Goal: Information Seeking & Learning: Find specific page/section

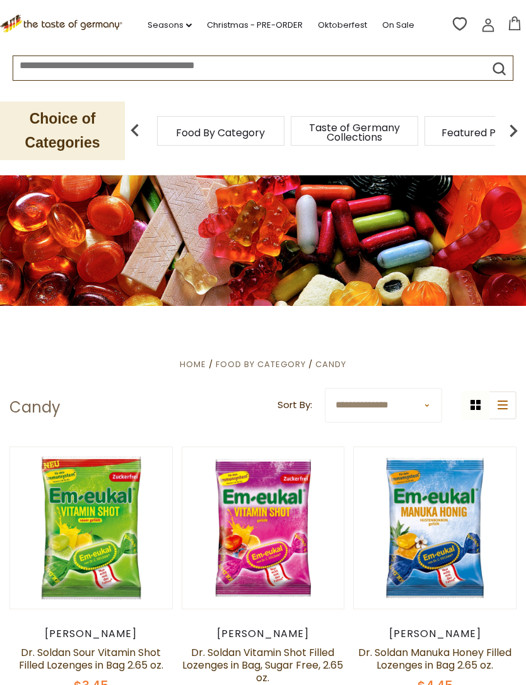
click at [194, 131] on div "Food By Category" at bounding box center [220, 131] width 127 height 30
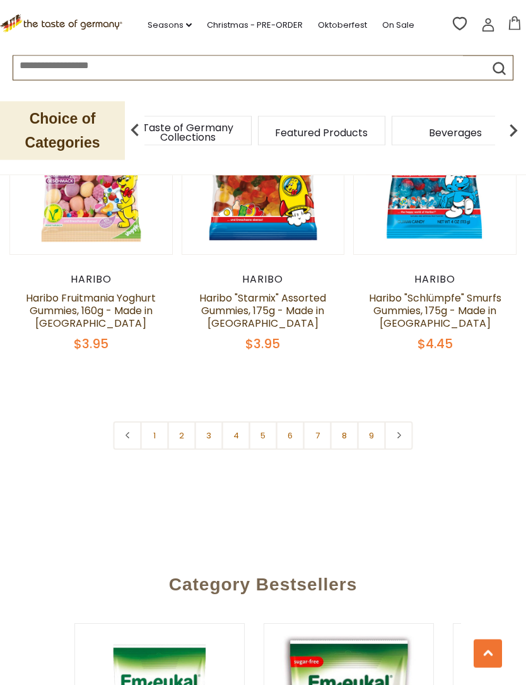
scroll to position [3688, 0]
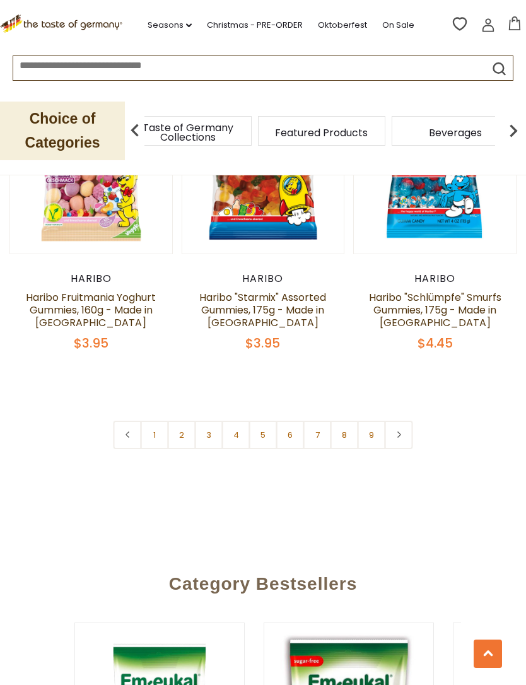
click at [514, 134] on img at bounding box center [513, 130] width 25 height 25
click at [510, 131] on img at bounding box center [513, 130] width 25 height 25
click at [124, 131] on div "Baking, Cakes, Desserts" at bounding box center [60, 131] width 127 height 30
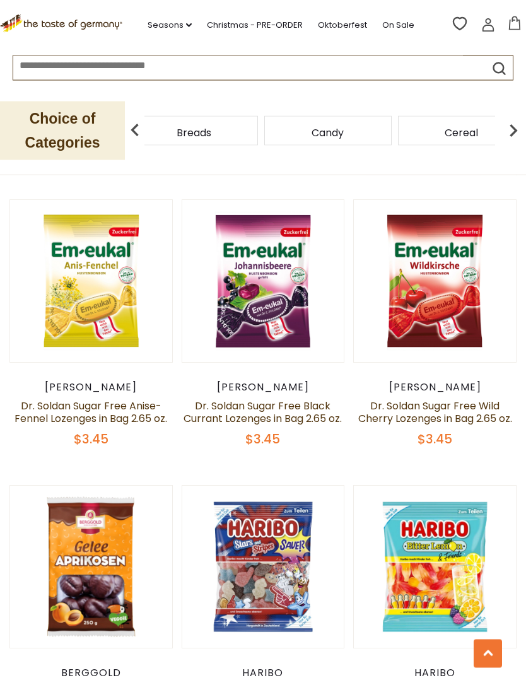
scroll to position [844, 0]
click at [160, 25] on link "Seasons dropdown_arrow" at bounding box center [170, 25] width 44 height 14
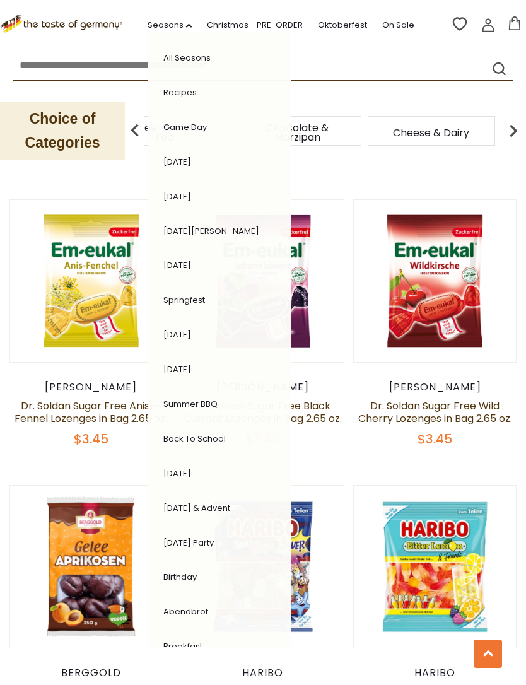
click at [167, 25] on link "Seasons dropdown_arrow" at bounding box center [170, 25] width 44 height 14
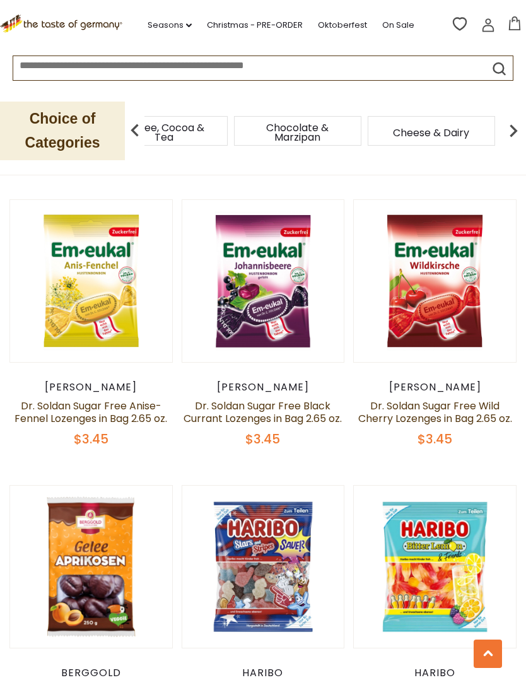
click at [52, 23] on icon ".st0{fill:#EDD300;} .st1{fill:#D33E21;}" at bounding box center [63, 24] width 126 height 19
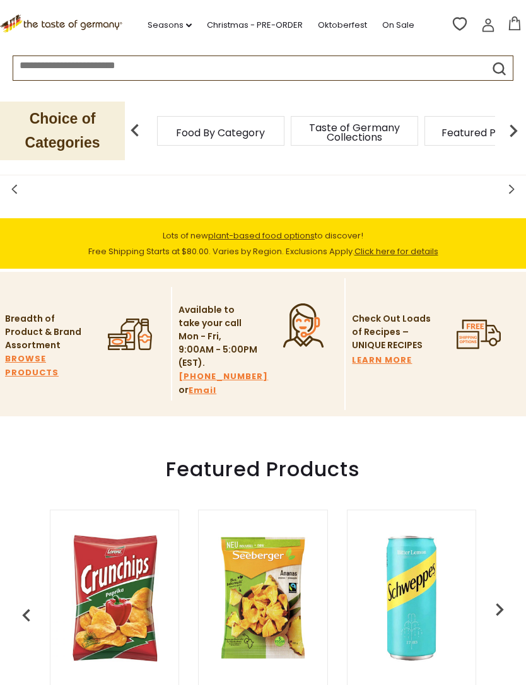
click at [256, 119] on div "Food By Category" at bounding box center [220, 131] width 127 height 30
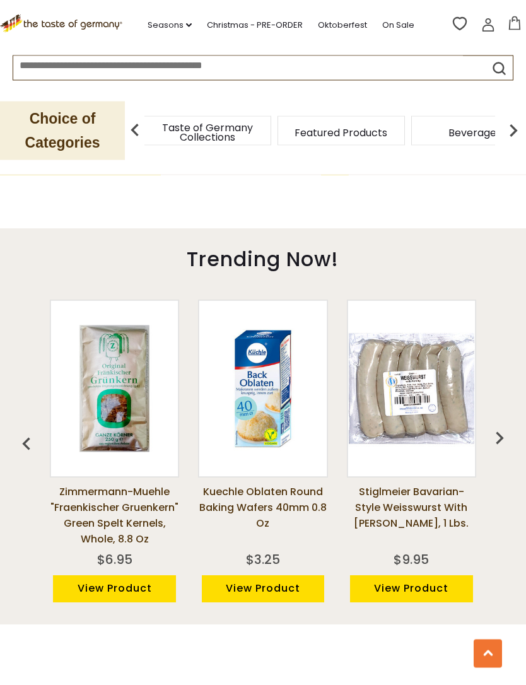
scroll to position [793, 0]
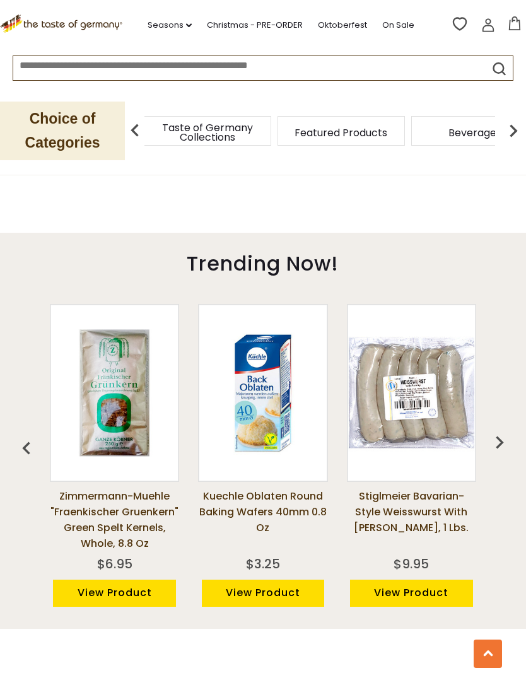
click at [512, 134] on img at bounding box center [513, 130] width 25 height 25
click at [510, 129] on img at bounding box center [513, 130] width 25 height 25
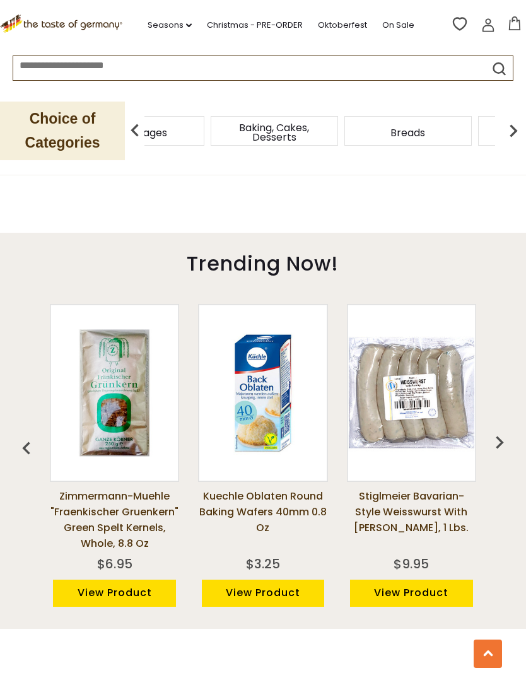
click at [224, 126] on div "Cereal" at bounding box center [160, 131] width 127 height 30
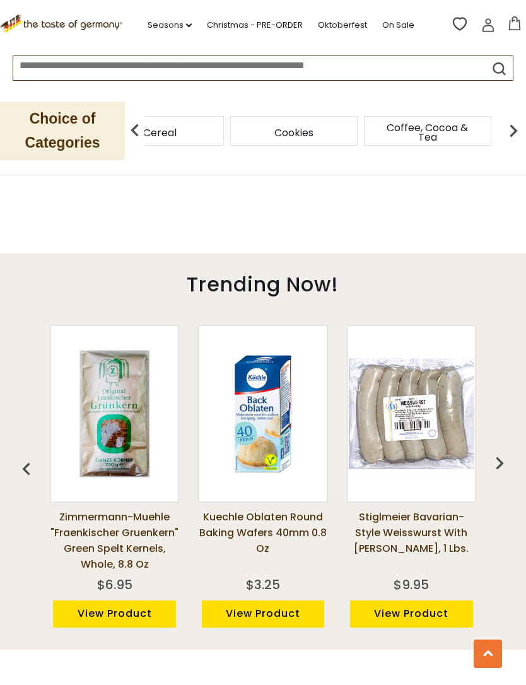
scroll to position [748, 0]
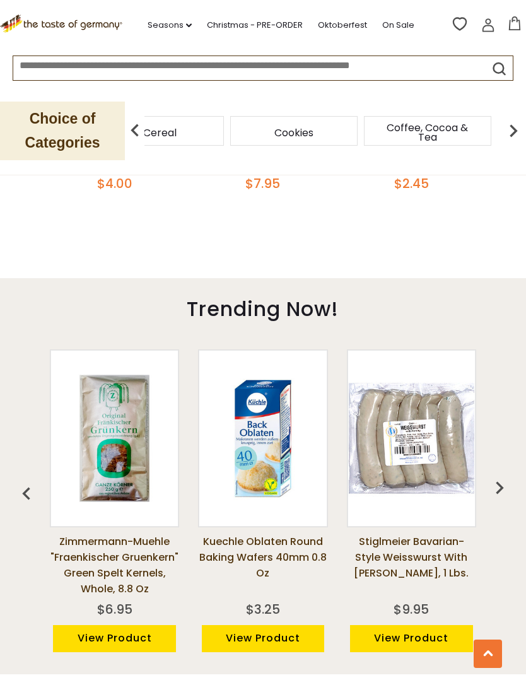
click at [83, 67] on input at bounding box center [238, 63] width 450 height 15
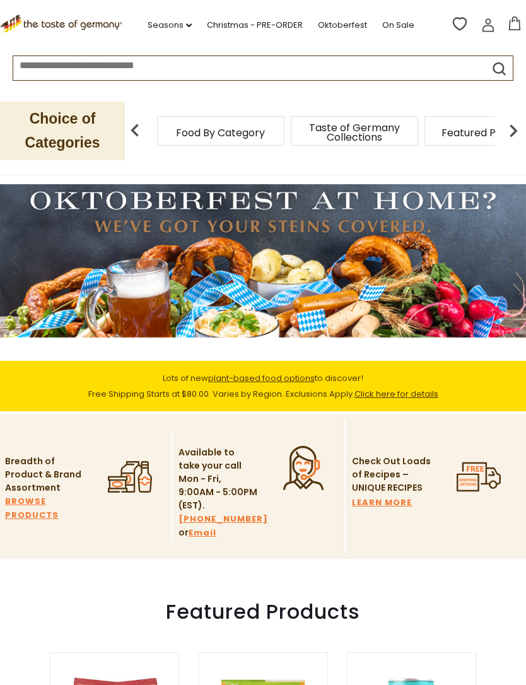
click at [304, 129] on span "Taste of Germany Collections" at bounding box center [354, 132] width 101 height 19
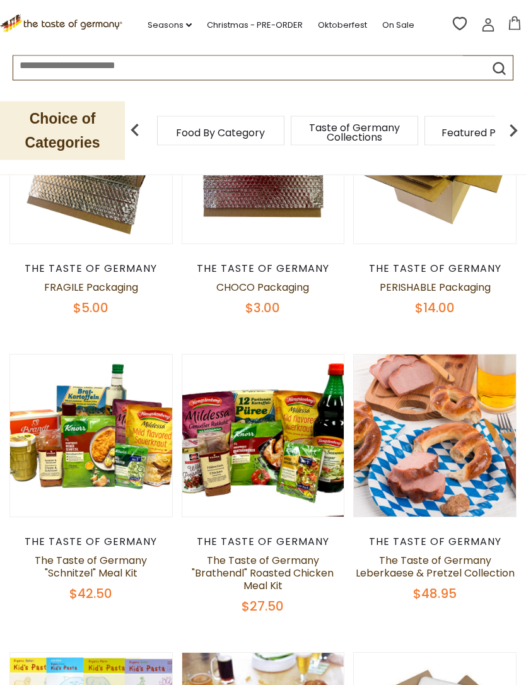
scroll to position [533, 0]
click at [516, 131] on img at bounding box center [513, 130] width 25 height 25
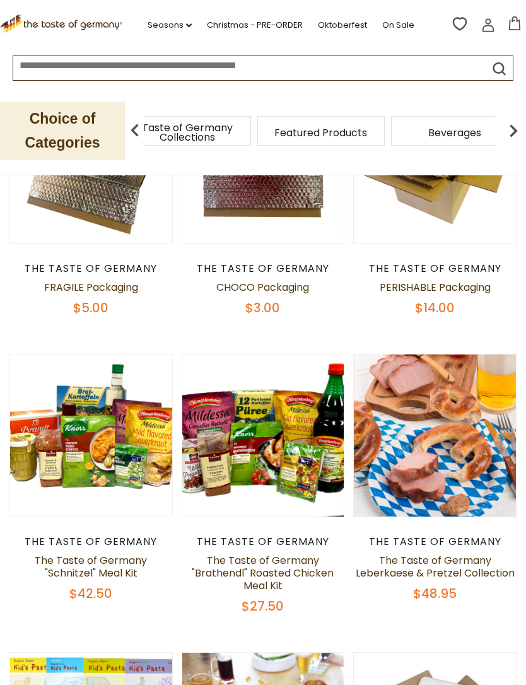
click at [512, 134] on img at bounding box center [513, 130] width 25 height 25
click at [512, 128] on img at bounding box center [513, 130] width 25 height 25
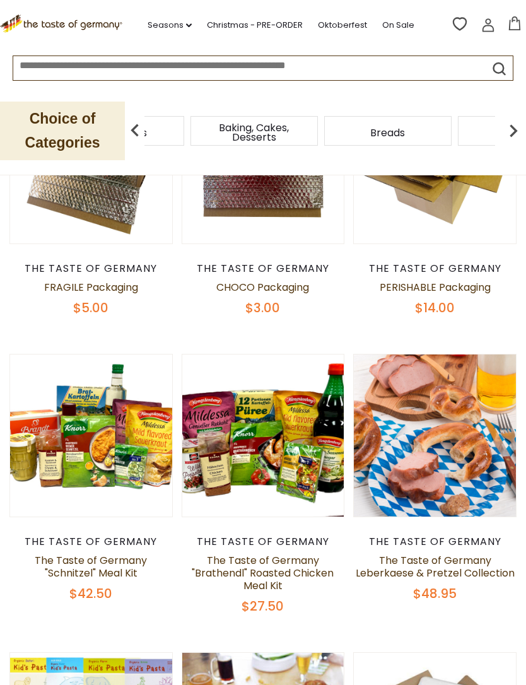
click at [510, 127] on img at bounding box center [513, 130] width 25 height 25
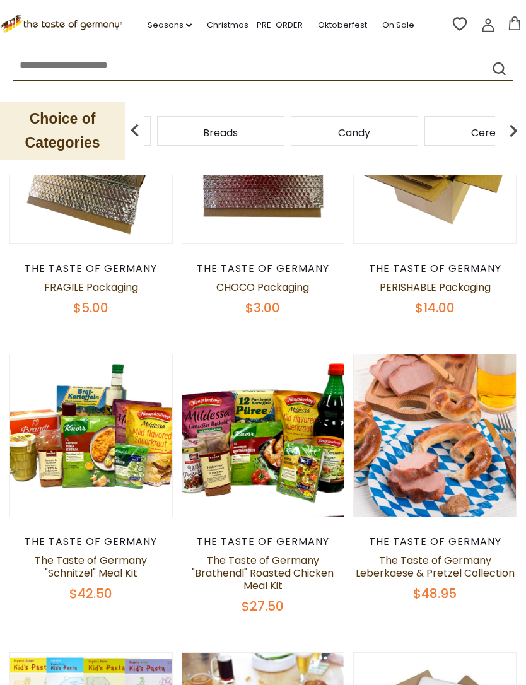
click at [511, 131] on img at bounding box center [513, 130] width 25 height 25
click at [225, 130] on div "Cookies" at bounding box center [160, 131] width 127 height 30
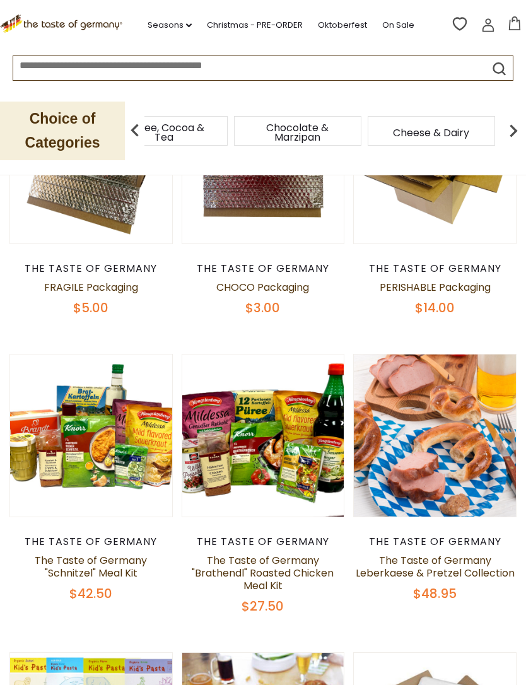
click at [49, 63] on input at bounding box center [238, 63] width 450 height 15
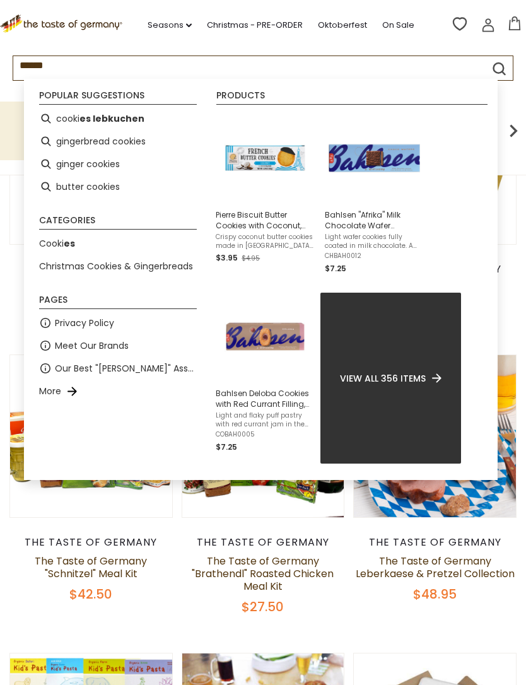
type input "*******"
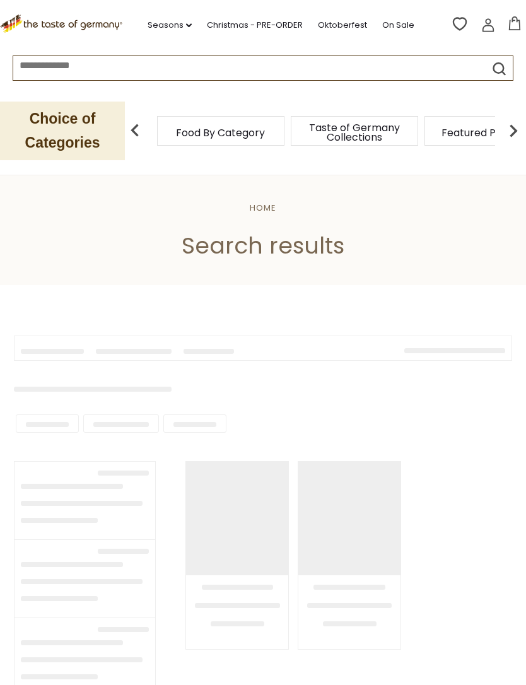
type input "*******"
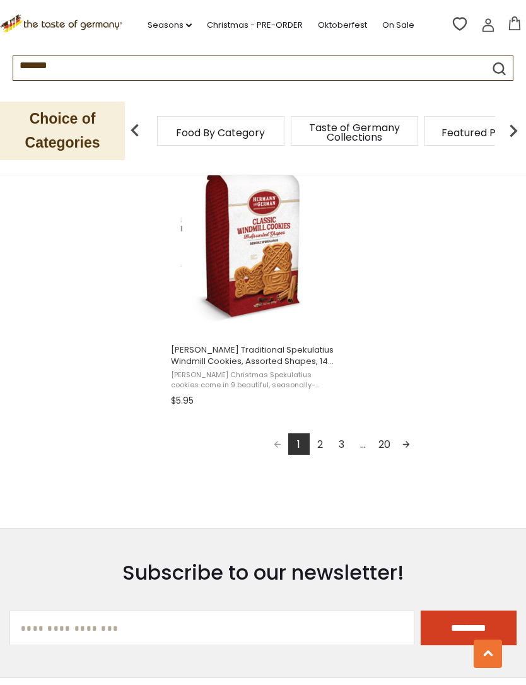
scroll to position [2220, 0]
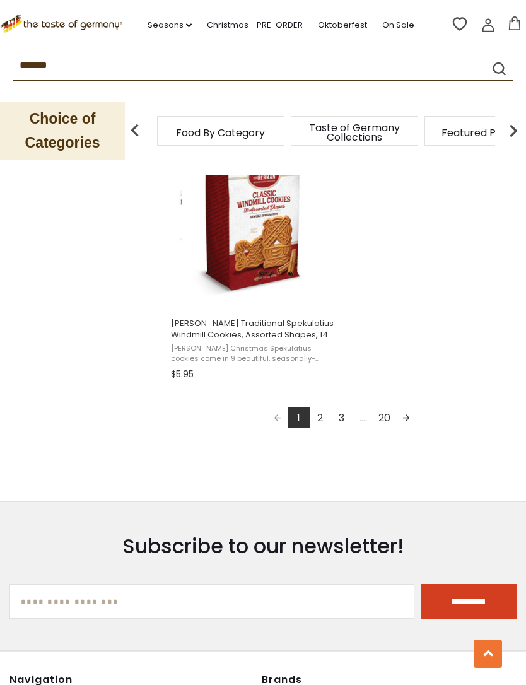
click at [322, 418] on link "2" at bounding box center [320, 417] width 21 height 21
